Goal: Transaction & Acquisition: Obtain resource

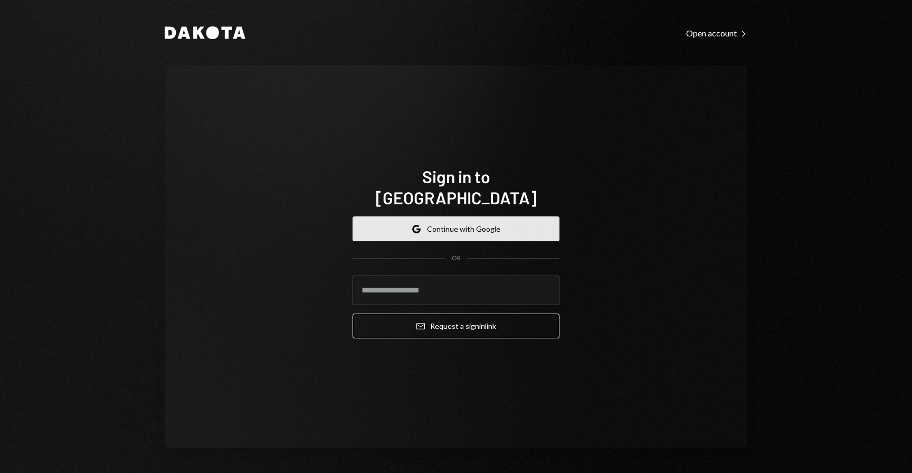
click at [434, 220] on button "Google Continue with Google" at bounding box center [455, 228] width 207 height 25
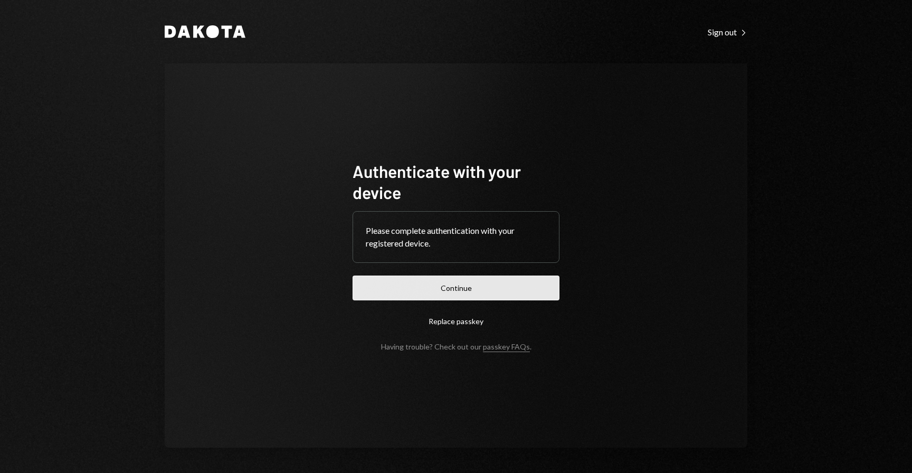
click at [425, 288] on button "Continue" at bounding box center [455, 287] width 207 height 25
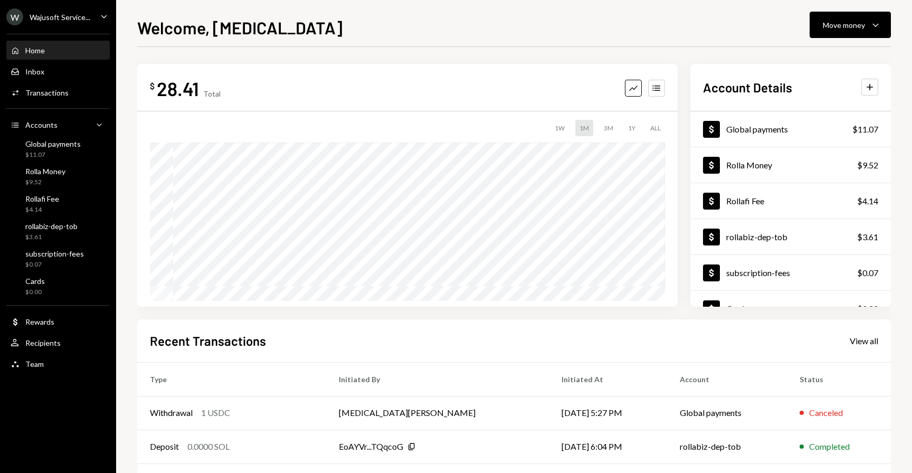
click at [71, 16] on div "Wajusoft Service..." at bounding box center [60, 17] width 61 height 9
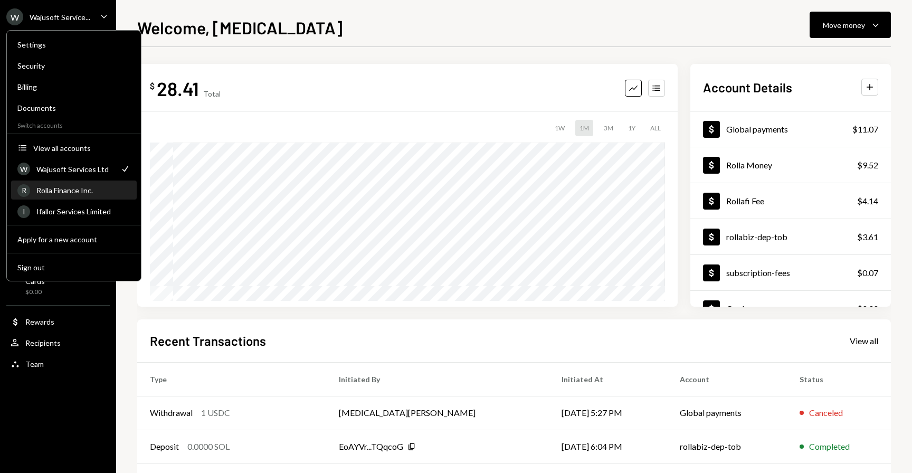
click at [67, 186] on div "Rolla Finance Inc." at bounding box center [83, 190] width 94 height 9
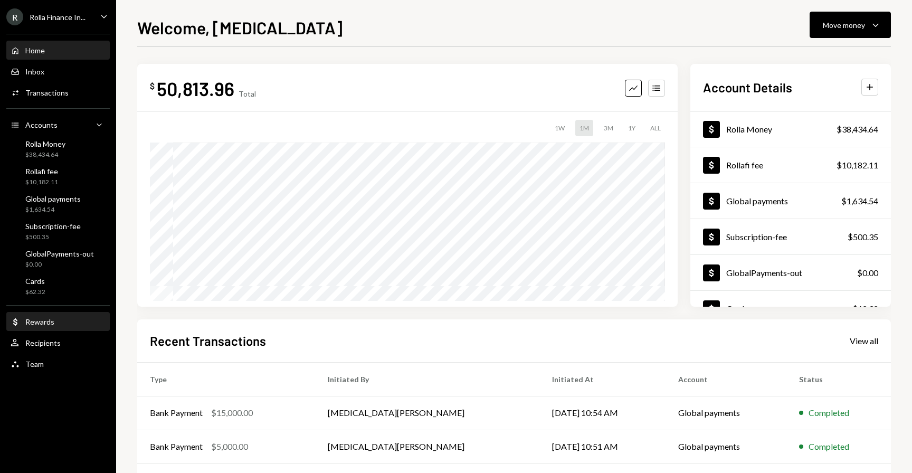
click at [48, 327] on div "Dollar Rewards" at bounding box center [58, 322] width 95 height 18
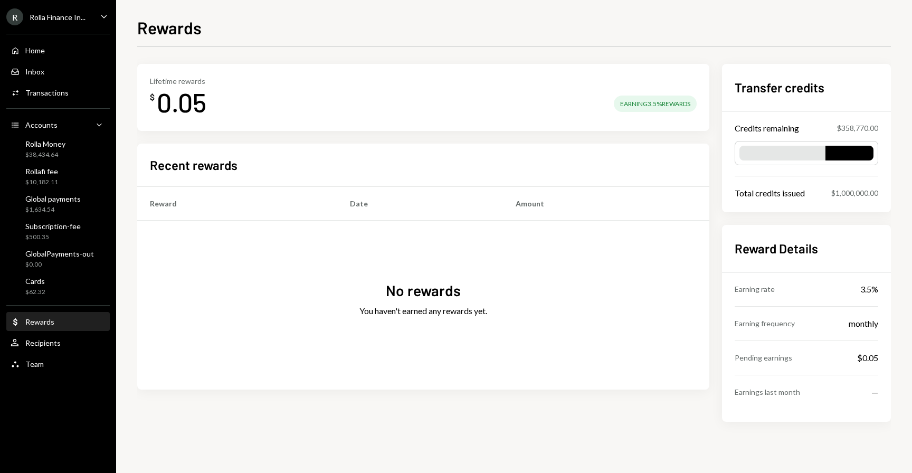
click at [30, 24] on div "R Rolla Finance In..." at bounding box center [45, 16] width 79 height 17
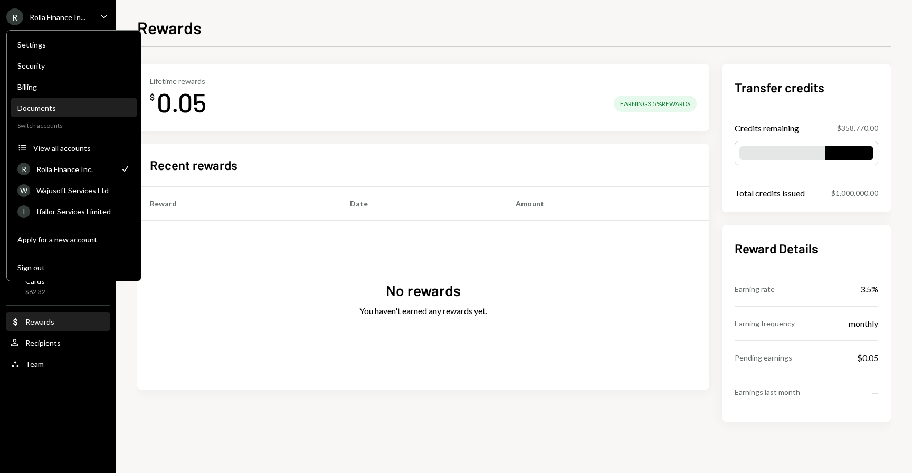
click at [47, 104] on div "Documents" at bounding box center [73, 107] width 113 height 9
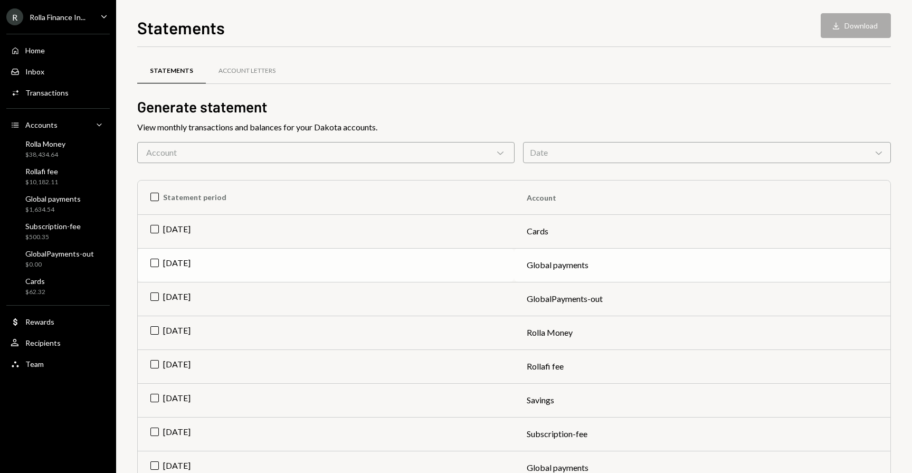
click at [156, 264] on td "[DATE]" at bounding box center [326, 265] width 376 height 34
click at [846, 23] on button "Download Download" at bounding box center [855, 25] width 70 height 25
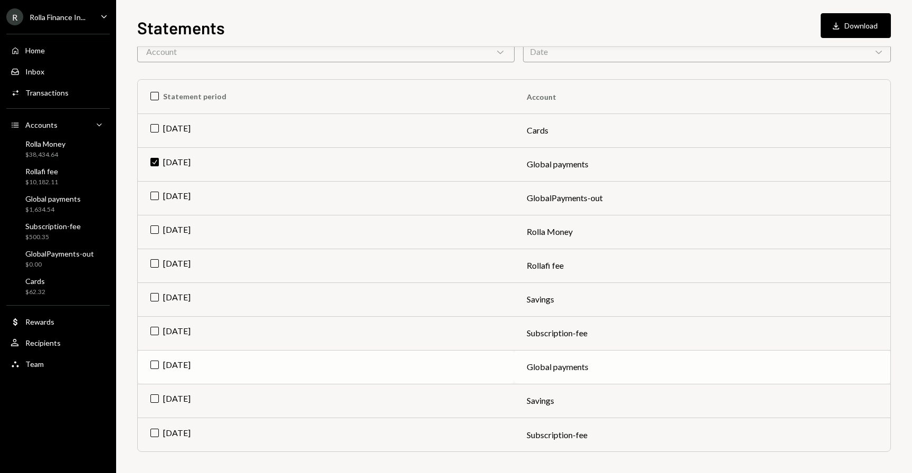
click at [151, 365] on td "[DATE]" at bounding box center [326, 367] width 376 height 34
click at [158, 158] on td "Check [DATE]" at bounding box center [326, 164] width 376 height 34
click at [838, 29] on icon "Download" at bounding box center [836, 26] width 11 height 11
